Goal: Find specific page/section: Find specific page/section

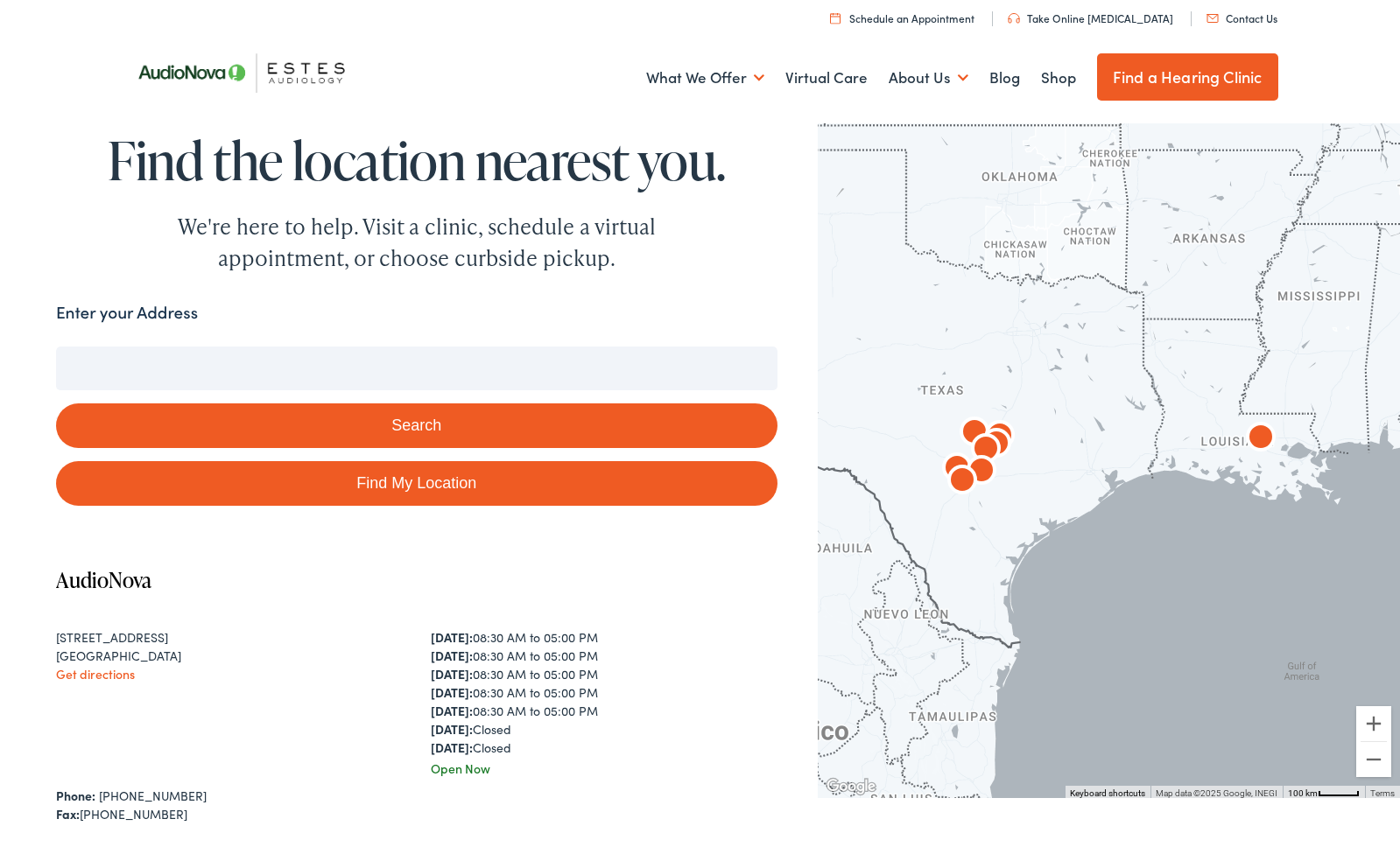
click at [884, 253] on div at bounding box center [1108, 457] width 582 height 680
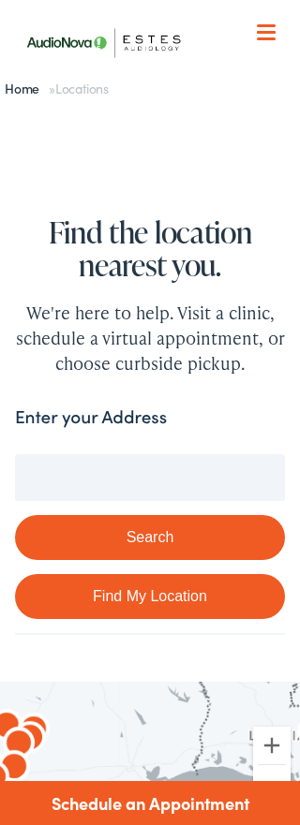
click at [171, 607] on link "Find My Location" at bounding box center [150, 596] width 270 height 45
type input "[GEOGRAPHIC_DATA], [US_STATE]"
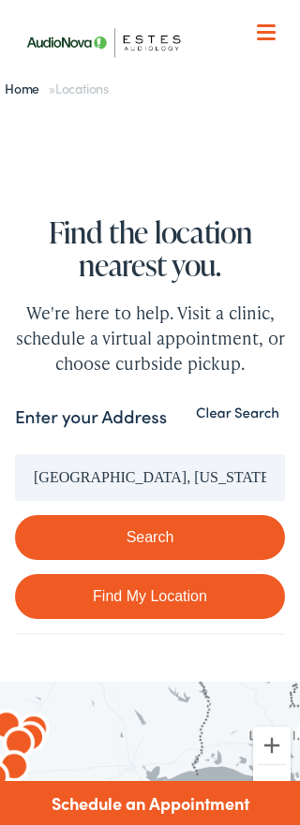
click at [171, 607] on link "Find My Location" at bounding box center [150, 596] width 270 height 45
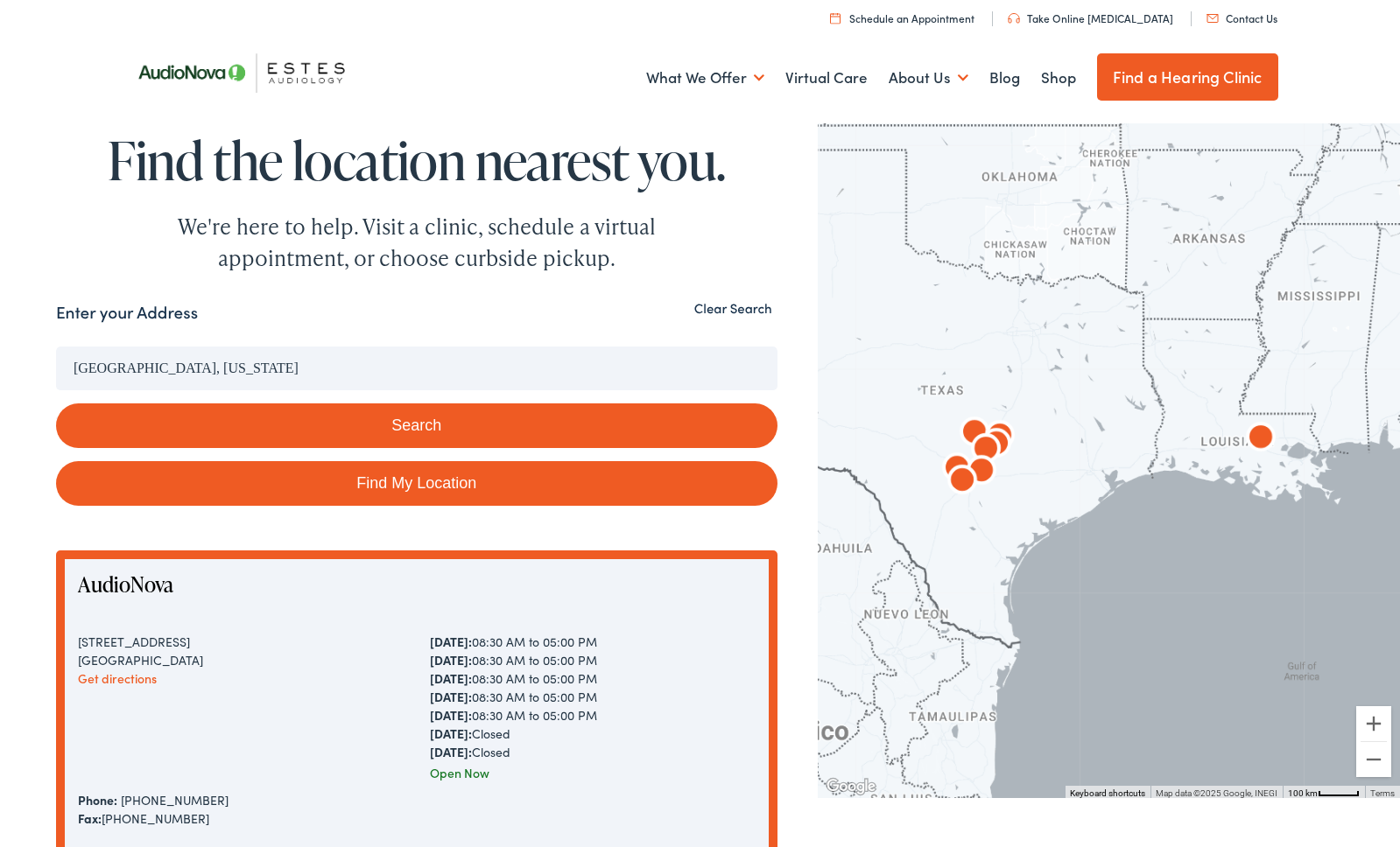
click at [572, 484] on link "Find My Location" at bounding box center [416, 483] width 721 height 45
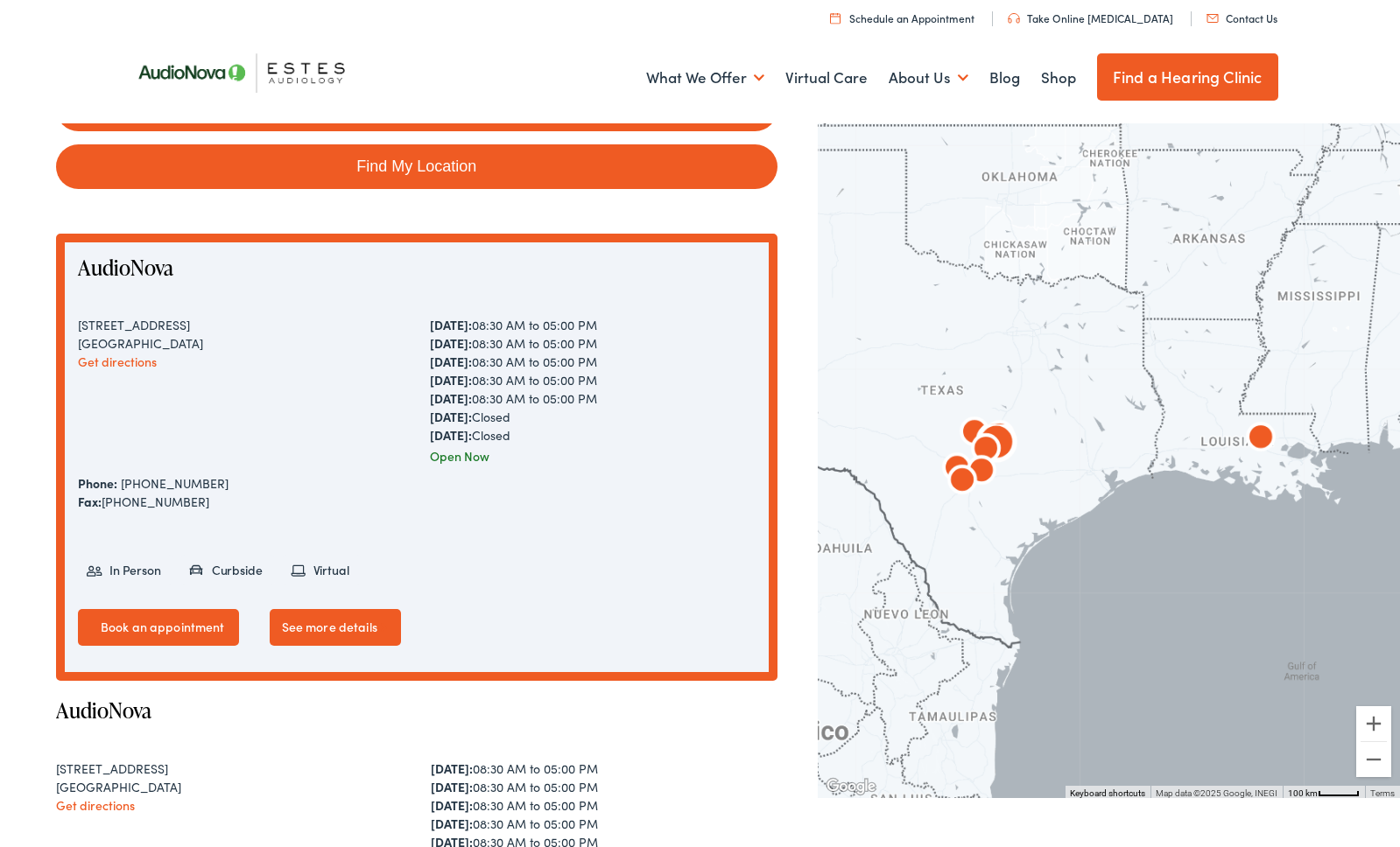
scroll to position [301, 0]
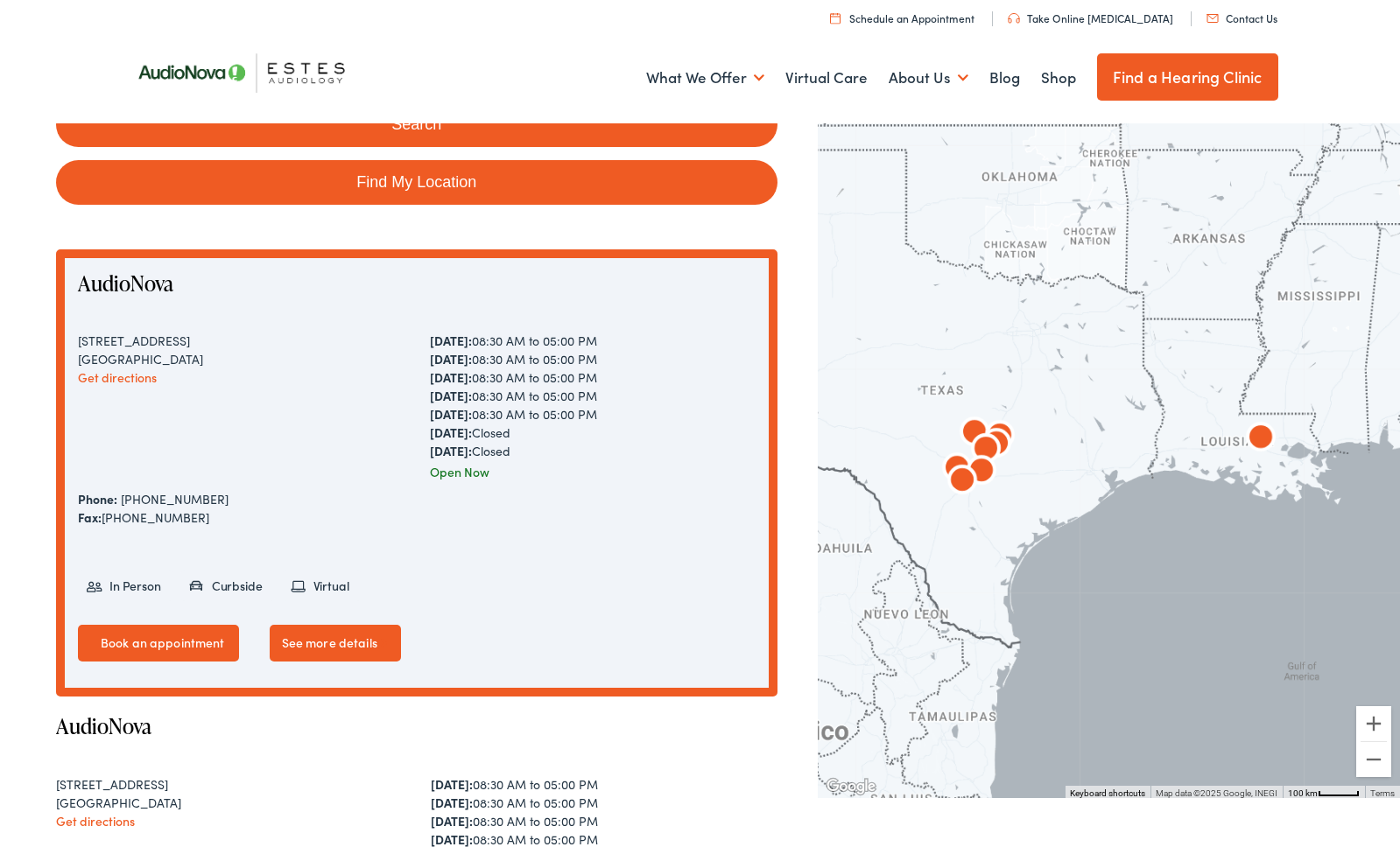
click at [1266, 438] on img "AudioNova" at bounding box center [1260, 438] width 42 height 42
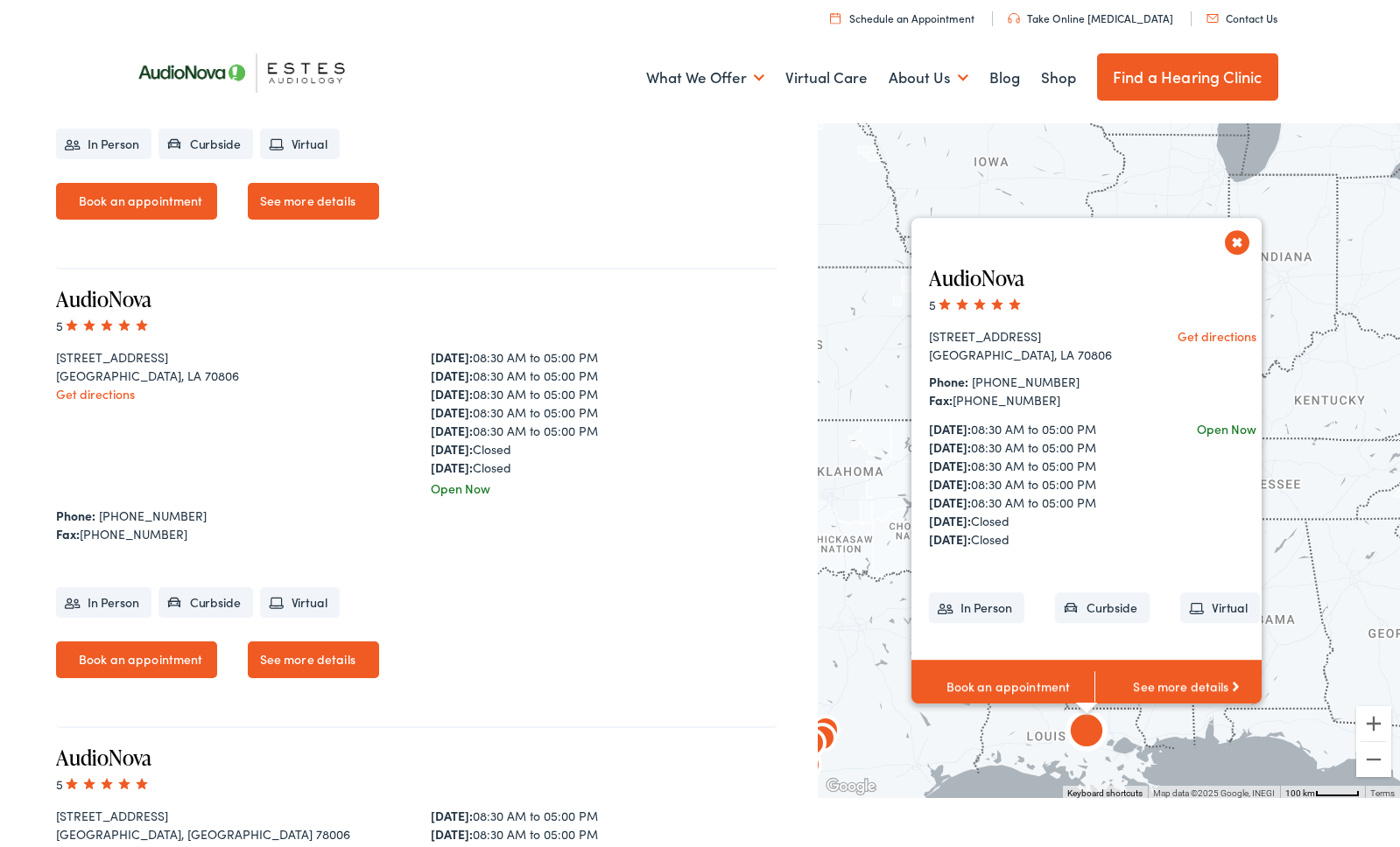
scroll to position [1251, 0]
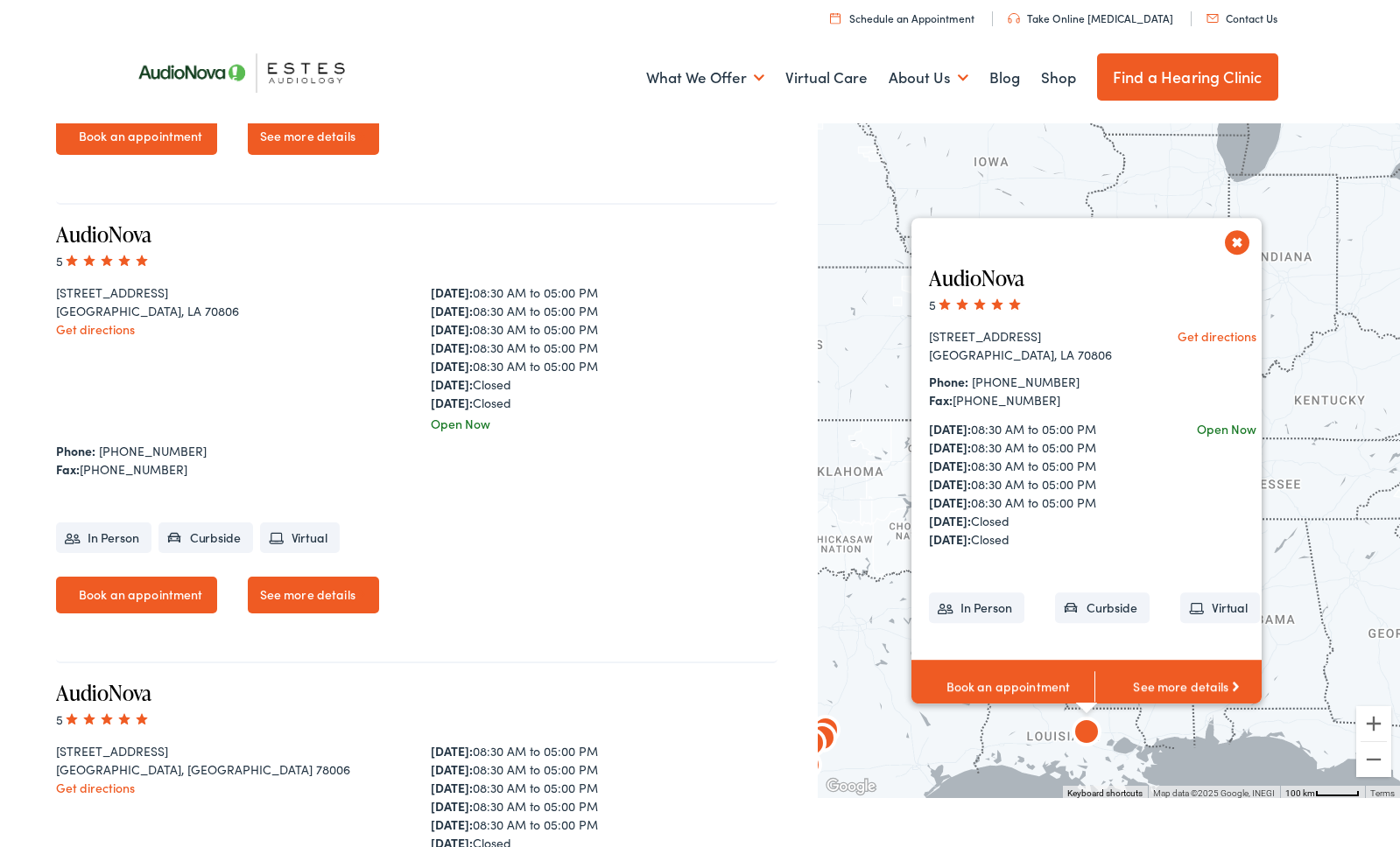
click at [1087, 727] on img "AudioNova" at bounding box center [1086, 734] width 42 height 42
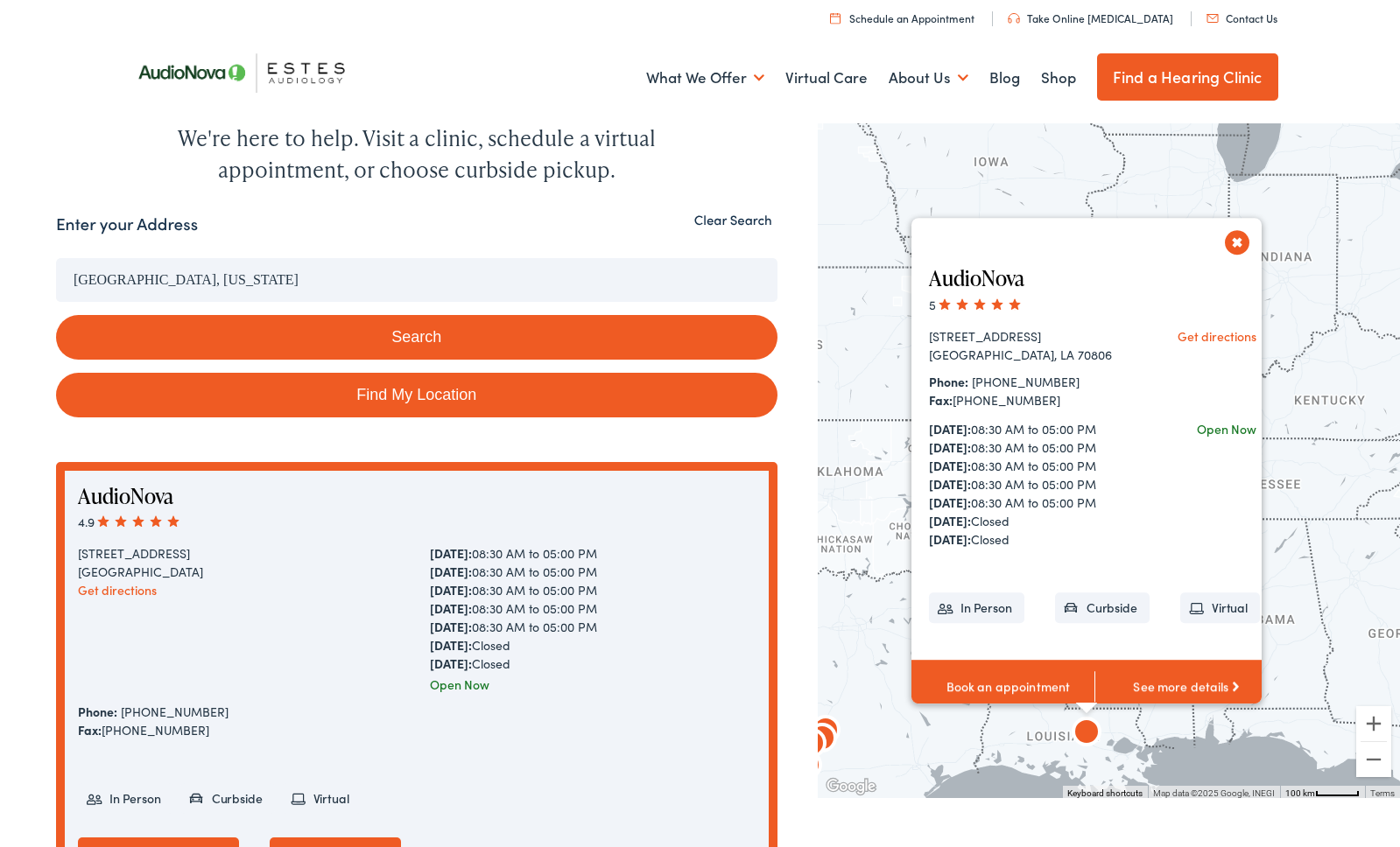
scroll to position [0, 0]
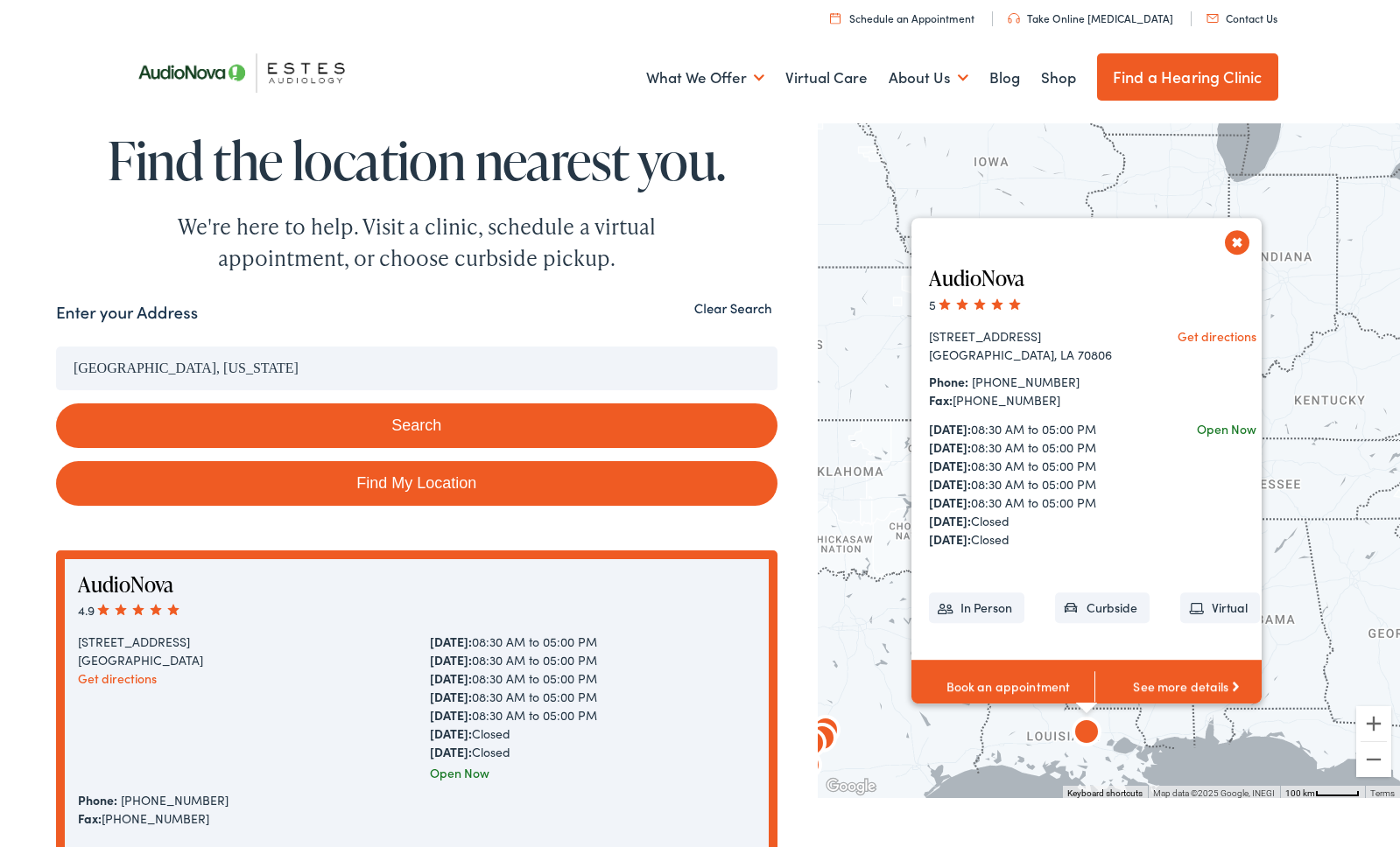
click at [1088, 726] on img "AudioNova" at bounding box center [1086, 734] width 42 height 42
click at [896, 536] on div "AudioNova 5 [STREET_ADDRESS] Get directions Phone: [PHONE_NUMBER] Fax: [PHONE_N…" at bounding box center [1108, 457] width 582 height 680
click at [830, 733] on img "AudioNova" at bounding box center [811, 745] width 42 height 42
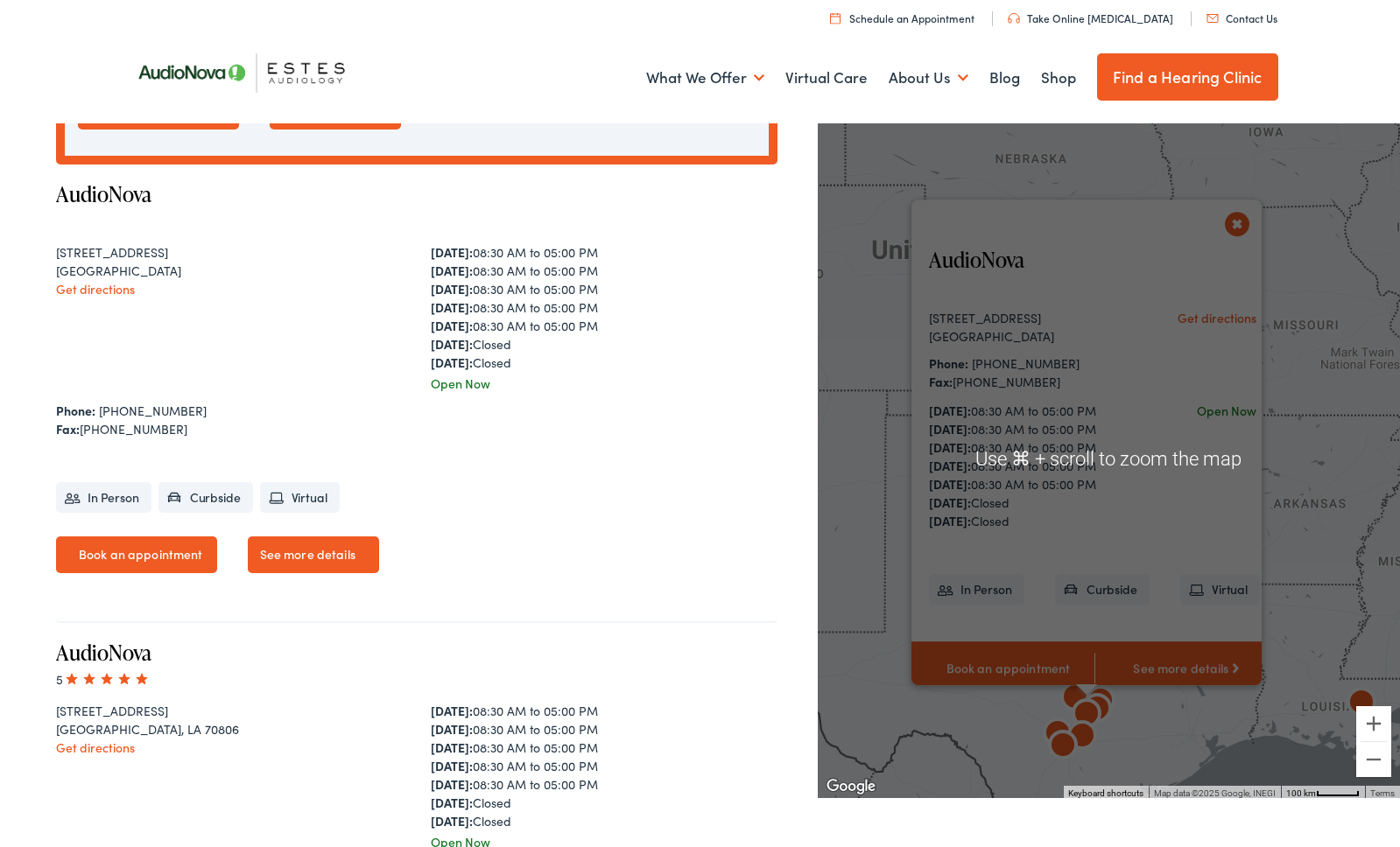
scroll to position [840, 0]
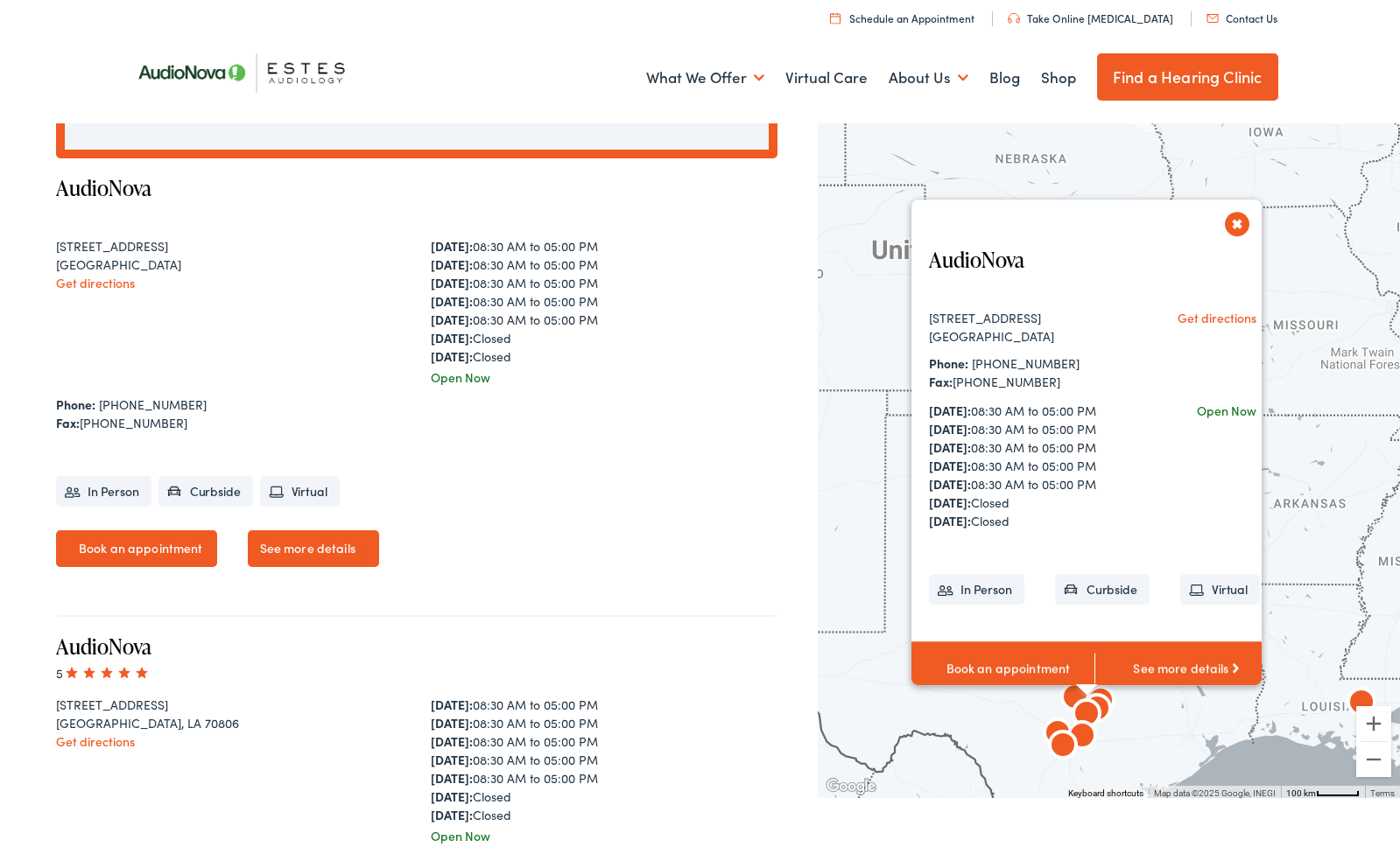
click at [1364, 697] on img "AudioNova" at bounding box center [1361, 704] width 42 height 42
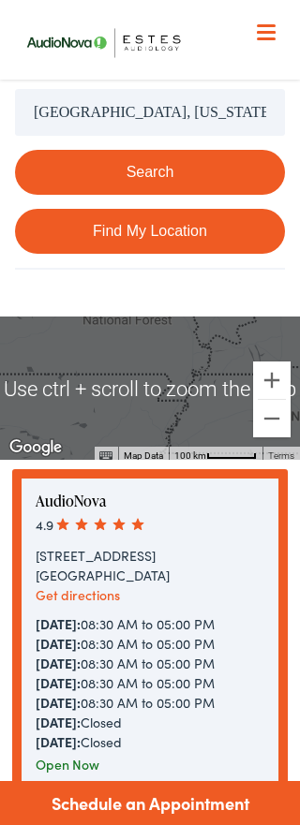
scroll to position [373, 0]
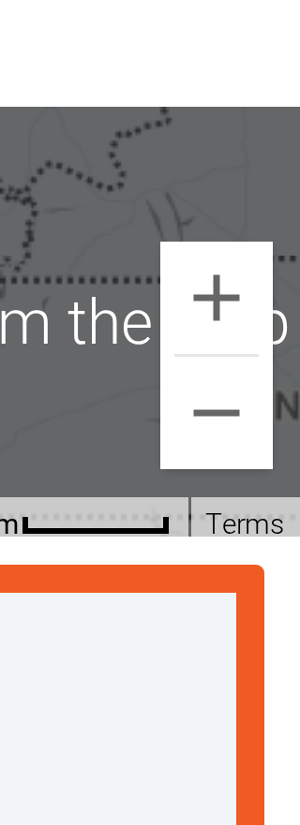
click at [288, 410] on button "Zoom out" at bounding box center [271, 409] width 37 height 37
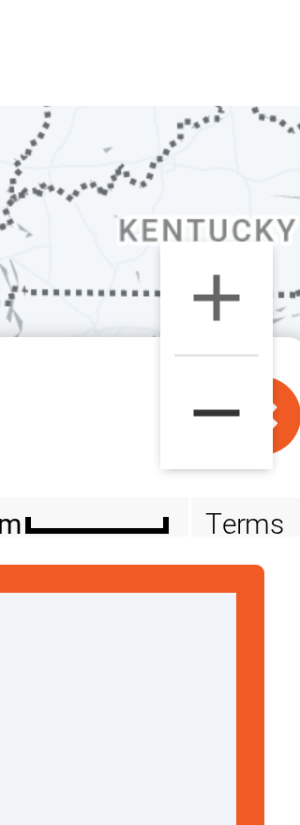
click at [271, 410] on button "Zoom out" at bounding box center [271, 409] width 37 height 37
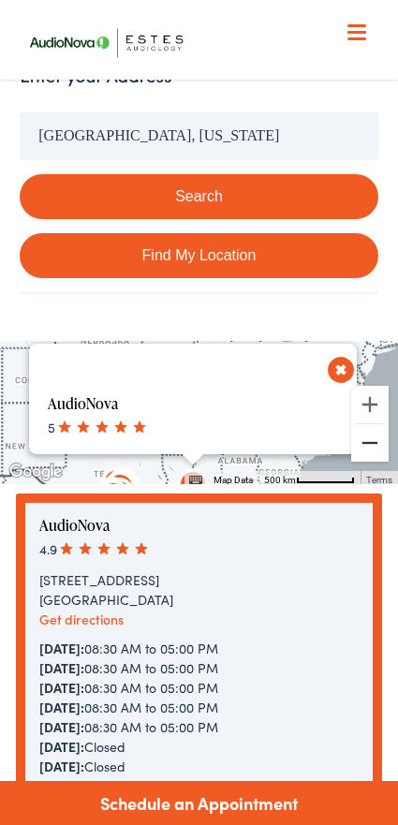
scroll to position [281, 0]
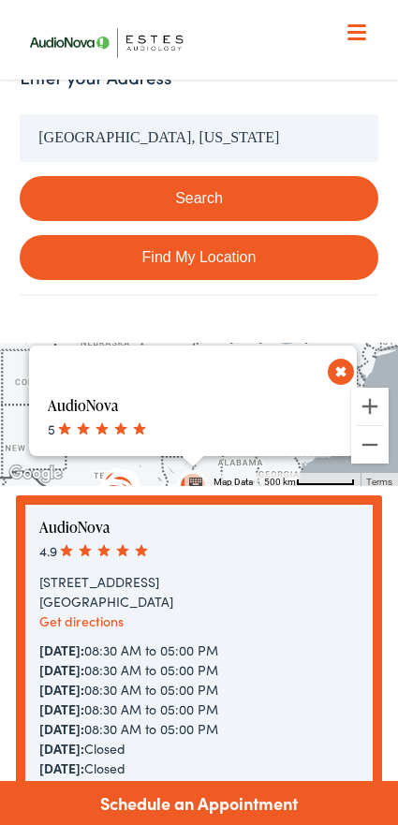
click at [331, 369] on button "Close" at bounding box center [330, 371] width 33 height 33
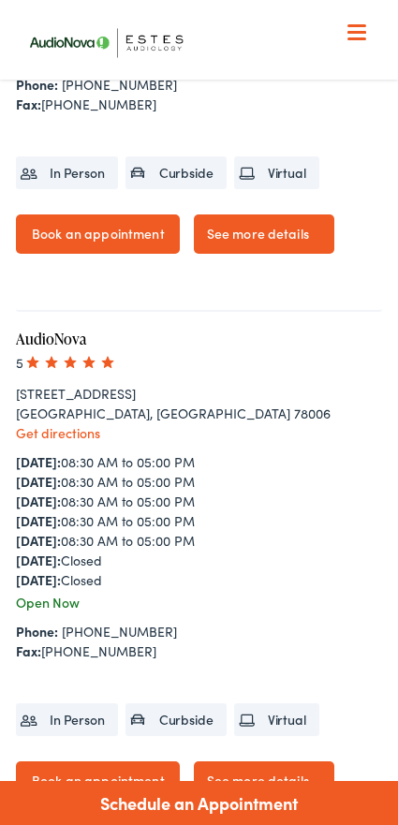
scroll to position [2107, 0]
